Goal: Check status: Check status

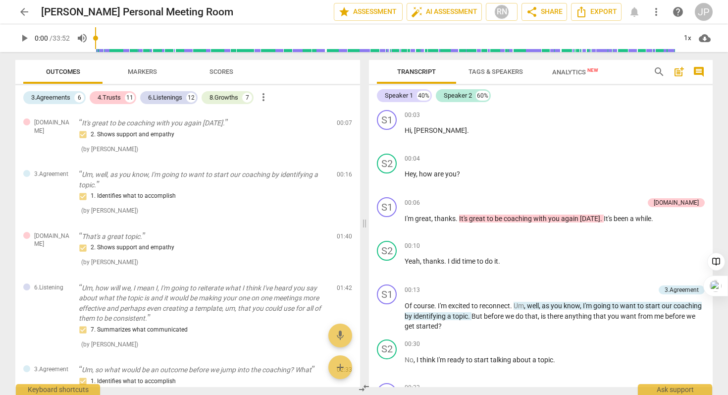
click at [23, 12] on span "arrow_back" at bounding box center [24, 12] width 12 height 12
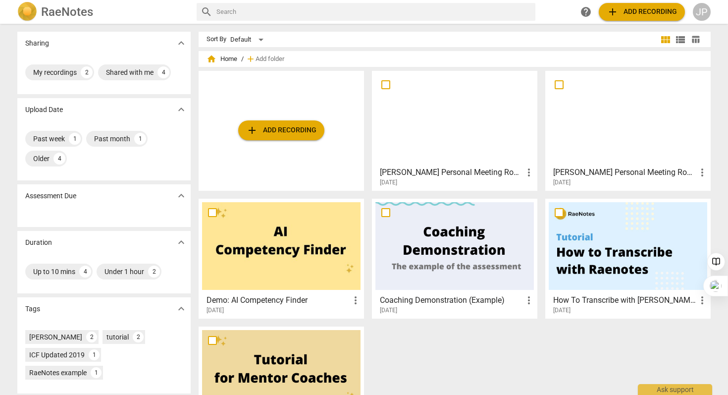
click at [460, 120] on div at bounding box center [454, 118] width 158 height 88
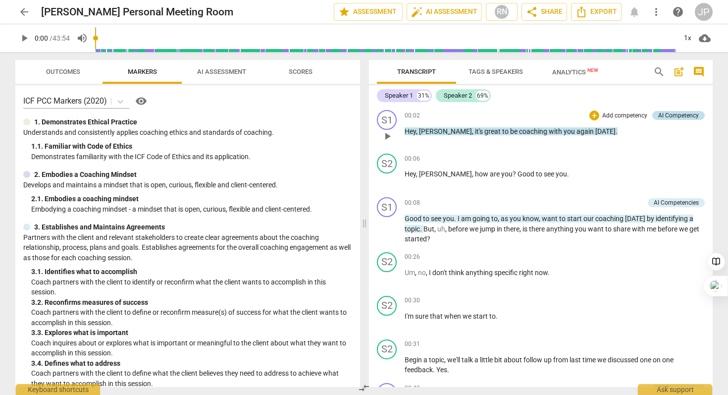
click at [684, 115] on div "AI Competency" at bounding box center [678, 115] width 41 height 9
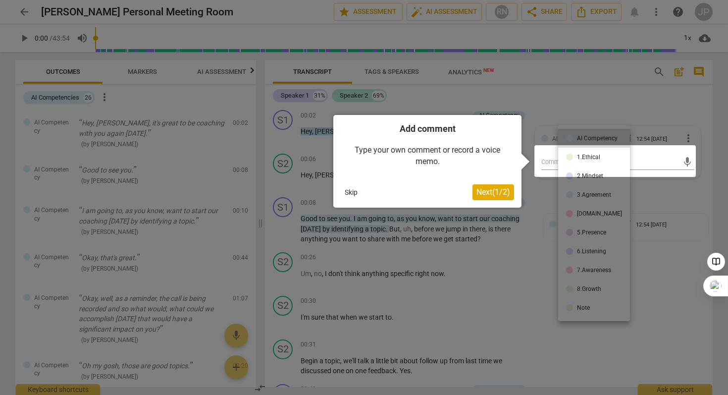
click at [559, 92] on div at bounding box center [364, 197] width 728 height 395
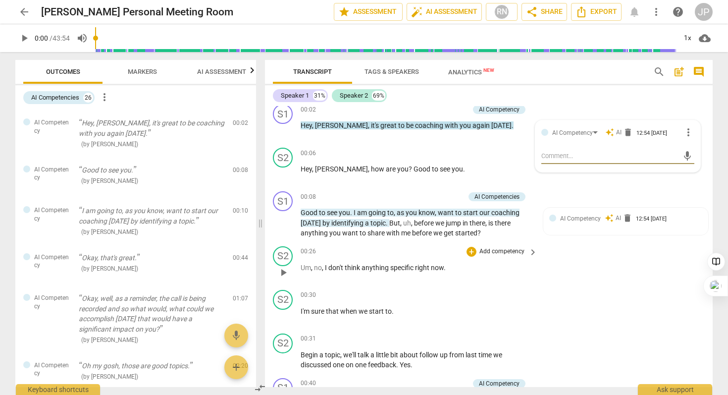
scroll to position [5, 0]
click at [251, 72] on icon "button" at bounding box center [252, 70] width 12 height 12
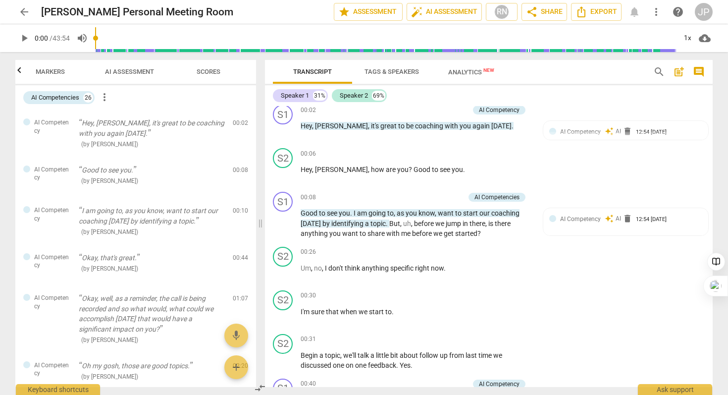
click at [203, 74] on span "Scores" at bounding box center [209, 71] width 24 height 7
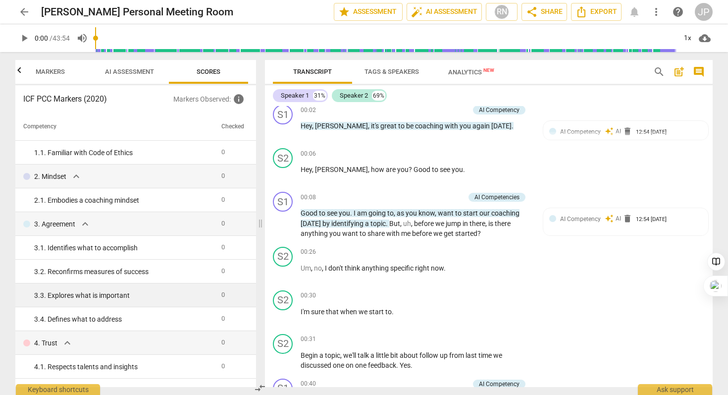
scroll to position [0, 0]
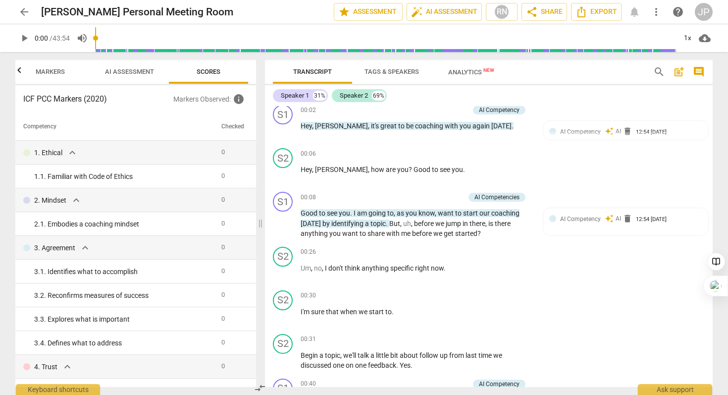
click at [133, 70] on span "AI Assessment" at bounding box center [129, 71] width 49 height 7
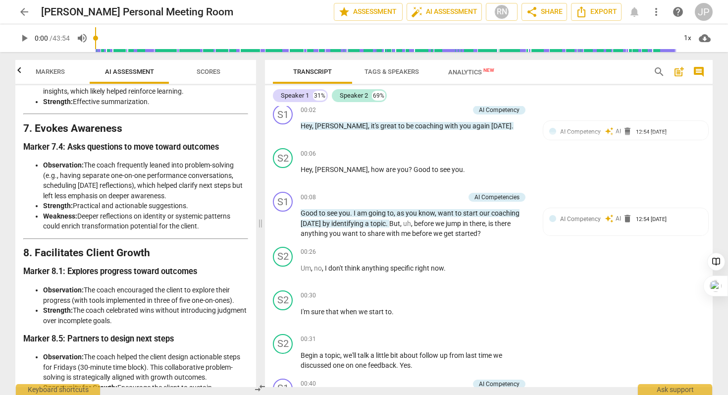
scroll to position [1553, 0]
